Goal: Information Seeking & Learning: Learn about a topic

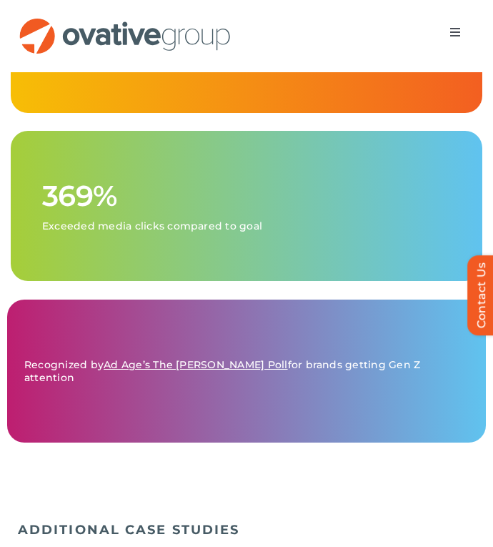
scroll to position [1689, 0]
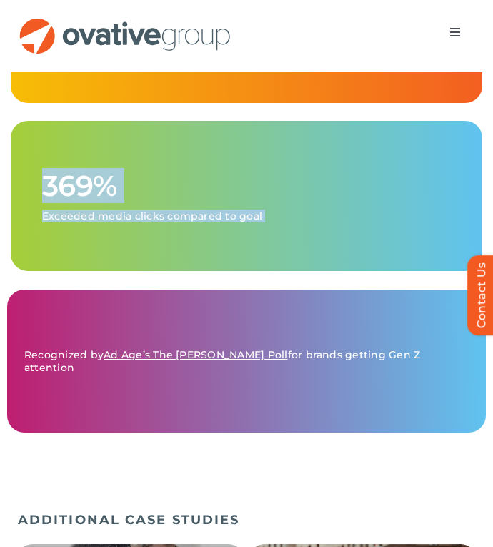
drag, startPoint x: 46, startPoint y: 184, endPoint x: 234, endPoint y: 238, distance: 195.4
click at [234, 238] on div "369% Exceeded media clicks compared to goal" at bounding box center [250, 192] width 450 height 143
drag, startPoint x: 44, startPoint y: 359, endPoint x: 436, endPoint y: 361, distance: 392.2
click at [436, 361] on p "Recognized by Ad Age’s The [PERSON_NAME] Poll for brands getting Gen Z attention" at bounding box center [246, 361] width 444 height 26
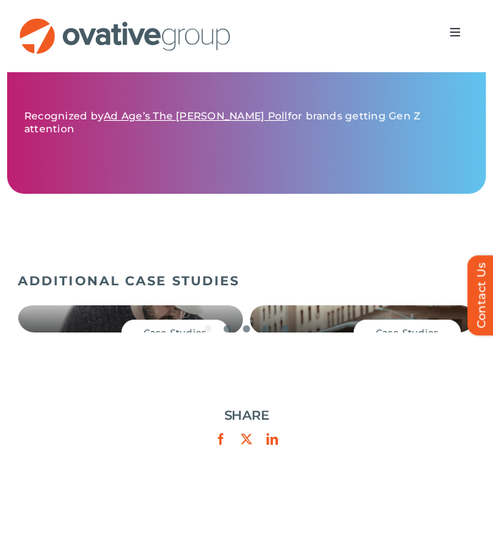
scroll to position [1930, 0]
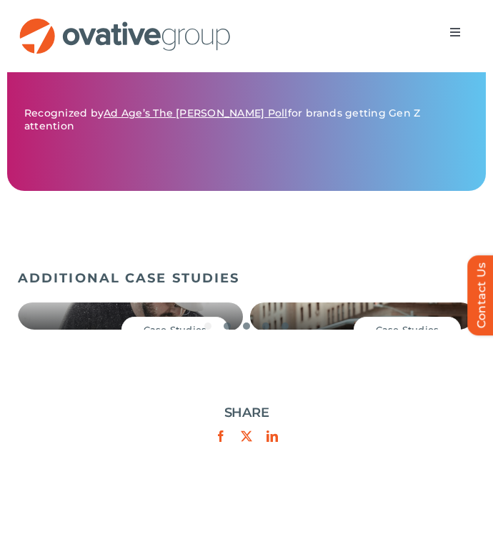
click at [251, 1] on div "Search for: * Toggle Navigation Impact Expert Insights Case Studies Awards & Pr…" at bounding box center [246, 36] width 493 height 72
drag, startPoint x: 22, startPoint y: 120, endPoint x: 403, endPoint y: 136, distance: 381.1
click at [403, 136] on div "Recognized by Ad Age’s The [PERSON_NAME] Poll for brands getting Gen Z attention" at bounding box center [246, 119] width 479 height 143
copy p "Recognized by Ad Age’s The [PERSON_NAME] Poll for brands getting Gen Z attention"
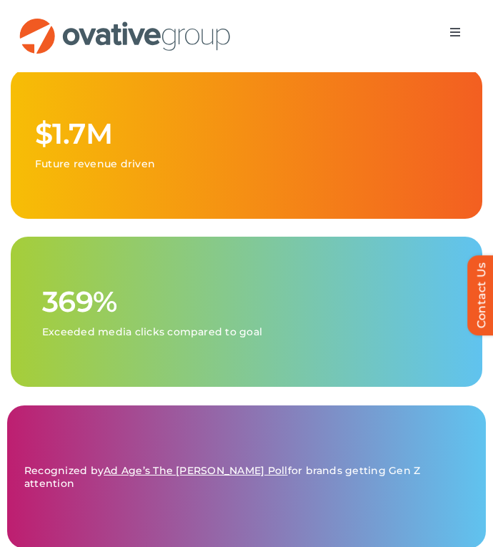
scroll to position [1579, 0]
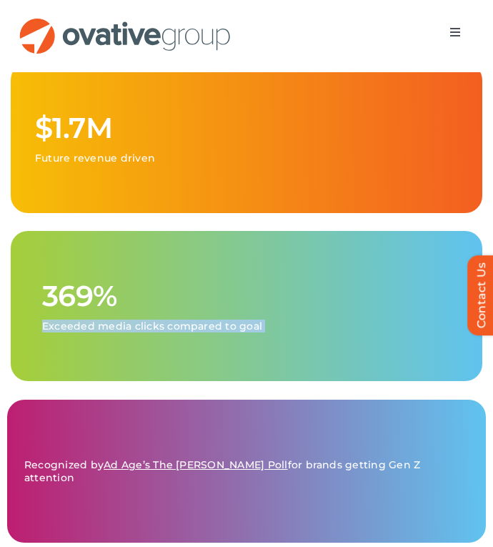
drag, startPoint x: 142, startPoint y: 281, endPoint x: 257, endPoint y: 353, distance: 135.4
click at [257, 353] on div "369% Exceeded media clicks compared to goal" at bounding box center [250, 302] width 450 height 143
drag, startPoint x: 262, startPoint y: 326, endPoint x: 39, endPoint y: 286, distance: 226.5
click at [39, 286] on div "369% Exceeded media clicks compared to goal" at bounding box center [250, 302] width 450 height 143
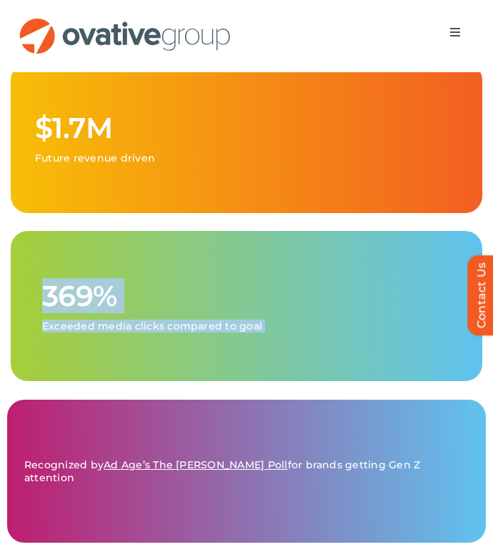
click at [39, 286] on div "369% Exceeded media clicks compared to goal" at bounding box center [250, 302] width 450 height 143
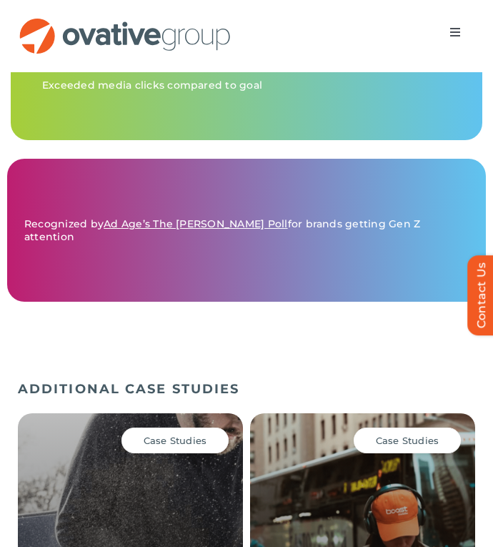
scroll to position [1845, 0]
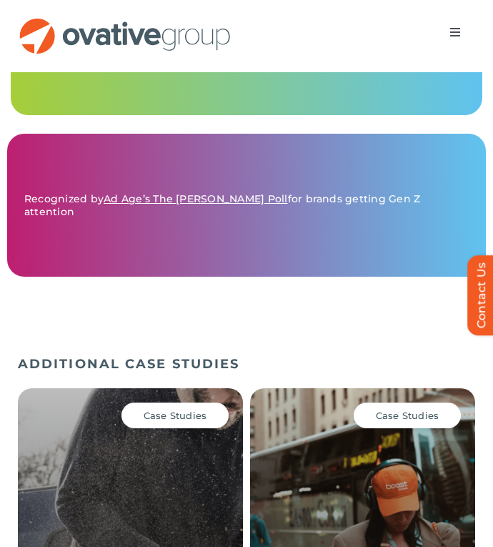
drag, startPoint x: 29, startPoint y: 204, endPoint x: 379, endPoint y: 224, distance: 349.9
click at [379, 224] on div "Recognized by Ad Age’s The [PERSON_NAME] Poll for brands getting Gen Z attention" at bounding box center [246, 205] width 479 height 143
copy p "ecognized by Ad Age’s The [PERSON_NAME] Poll for brands getting Gen Z attention"
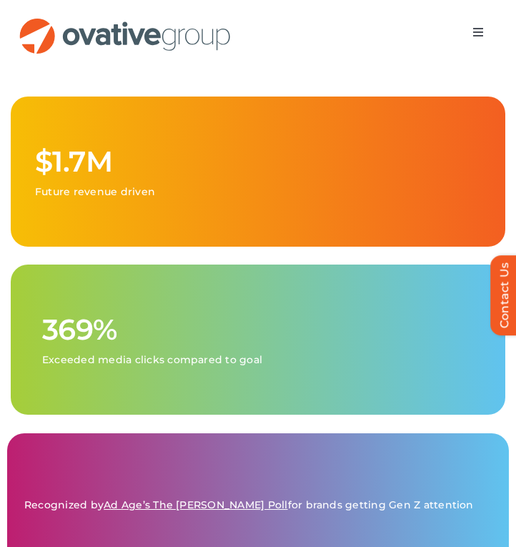
scroll to position [1550, 0]
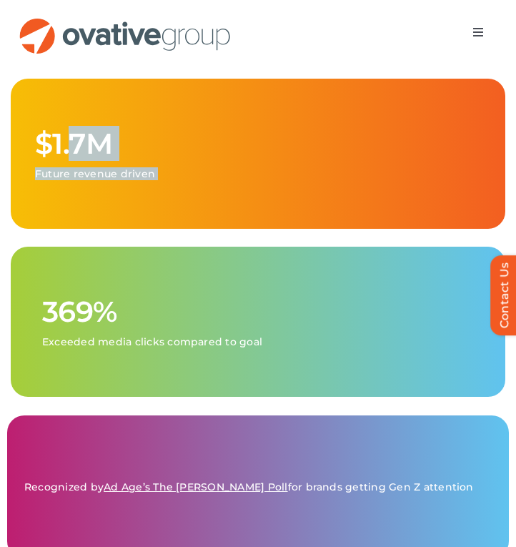
drag, startPoint x: 73, startPoint y: 130, endPoint x: 234, endPoint y: 269, distance: 212.8
click at [234, 267] on div "$1.7M Future revenue driven 369% Exceeded media clicks compared to goal" at bounding box center [258, 241] width 516 height 325
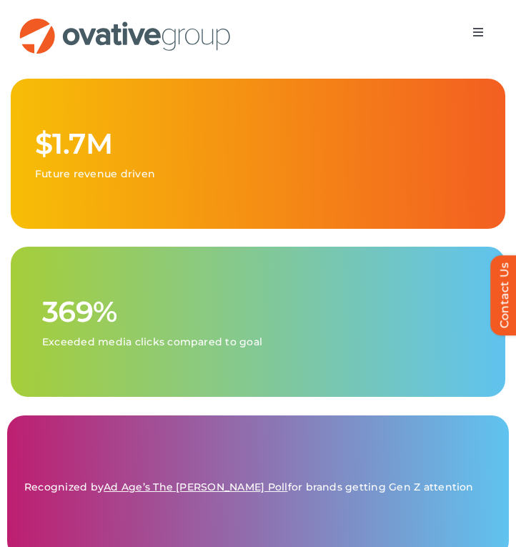
click at [234, 269] on div "369% Exceeded media clicks compared to goal" at bounding box center [261, 317] width 473 height 143
drag, startPoint x: 122, startPoint y: 279, endPoint x: 271, endPoint y: 334, distance: 159.4
click at [271, 334] on div "369% Exceeded media clicks compared to goal" at bounding box center [261, 317] width 473 height 143
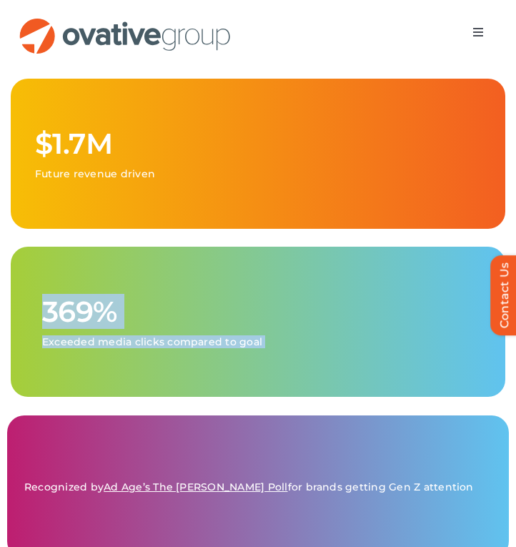
click at [271, 335] on p "Exceeded media clicks compared to goal" at bounding box center [261, 341] width 439 height 13
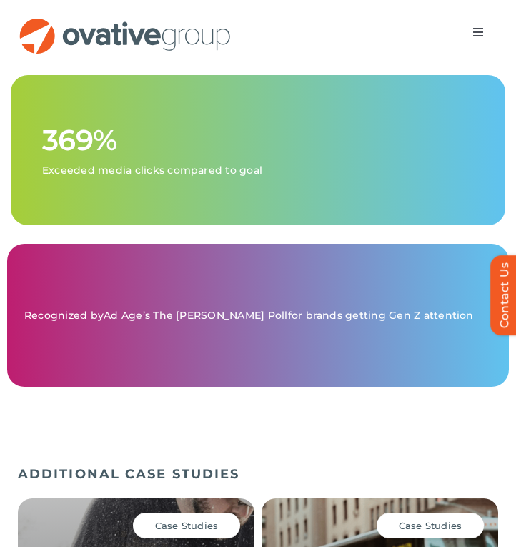
scroll to position [1898, 0]
